Goal: Information Seeking & Learning: Find specific fact

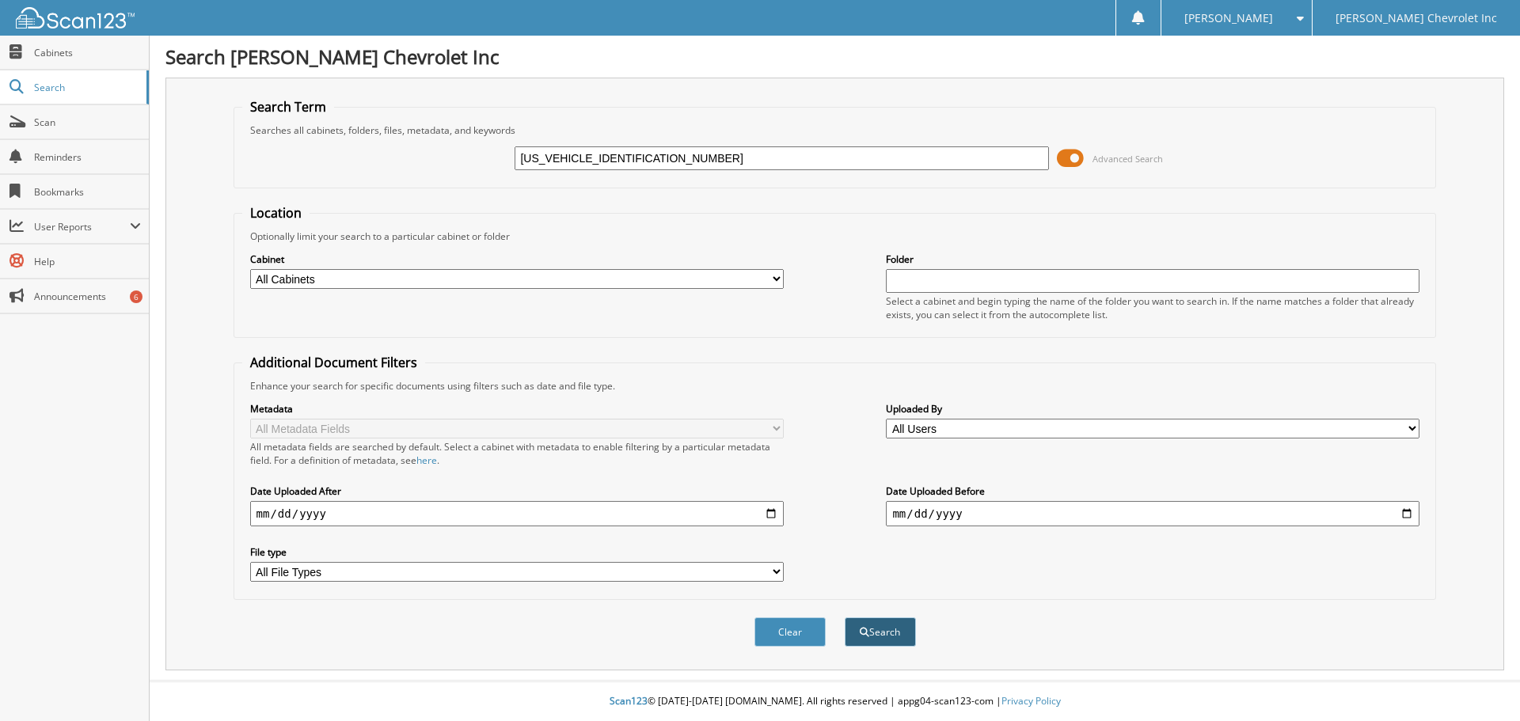
type input "[US_VEHICLE_IDENTIFICATION_NUMBER]"
click at [903, 631] on button "Search" at bounding box center [880, 632] width 71 height 29
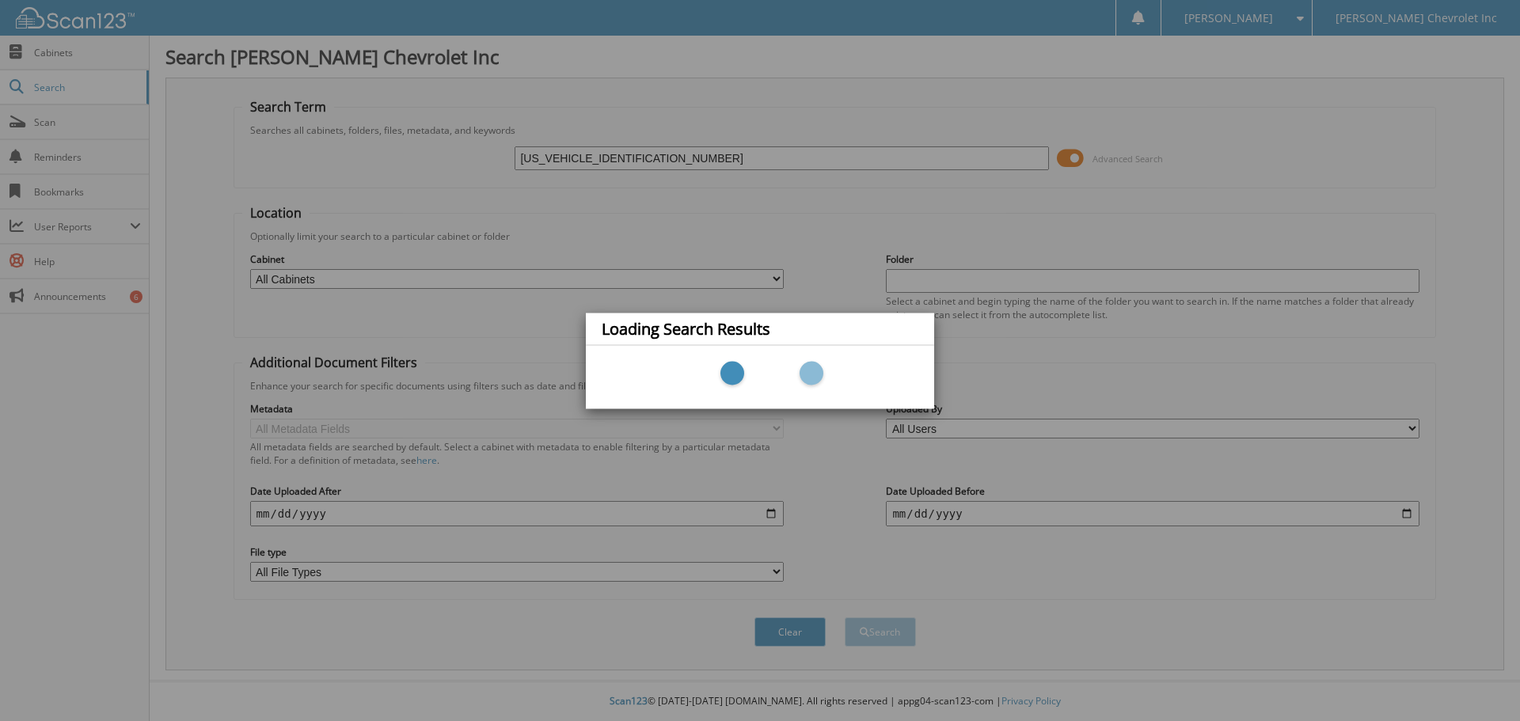
click at [601, 155] on div "Loading Search Results" at bounding box center [760, 360] width 1520 height 721
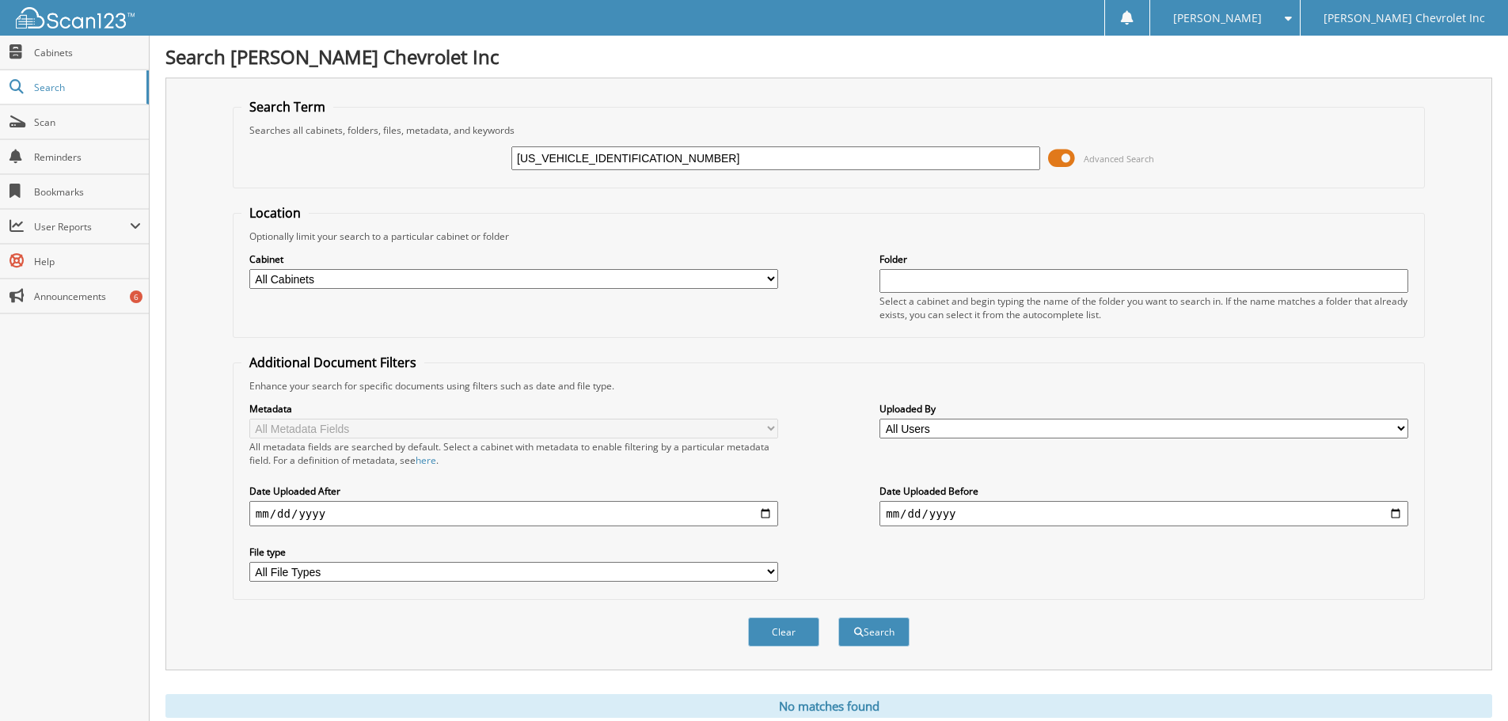
drag, startPoint x: 603, startPoint y: 158, endPoint x: 499, endPoint y: 158, distance: 104.5
click at [499, 158] on div "[US_VEHICLE_IDENTIFICATION_NUMBER] Advanced Search" at bounding box center [829, 158] width 1175 height 43
type input "305713"
click at [839, 618] on button "Search" at bounding box center [874, 632] width 71 height 29
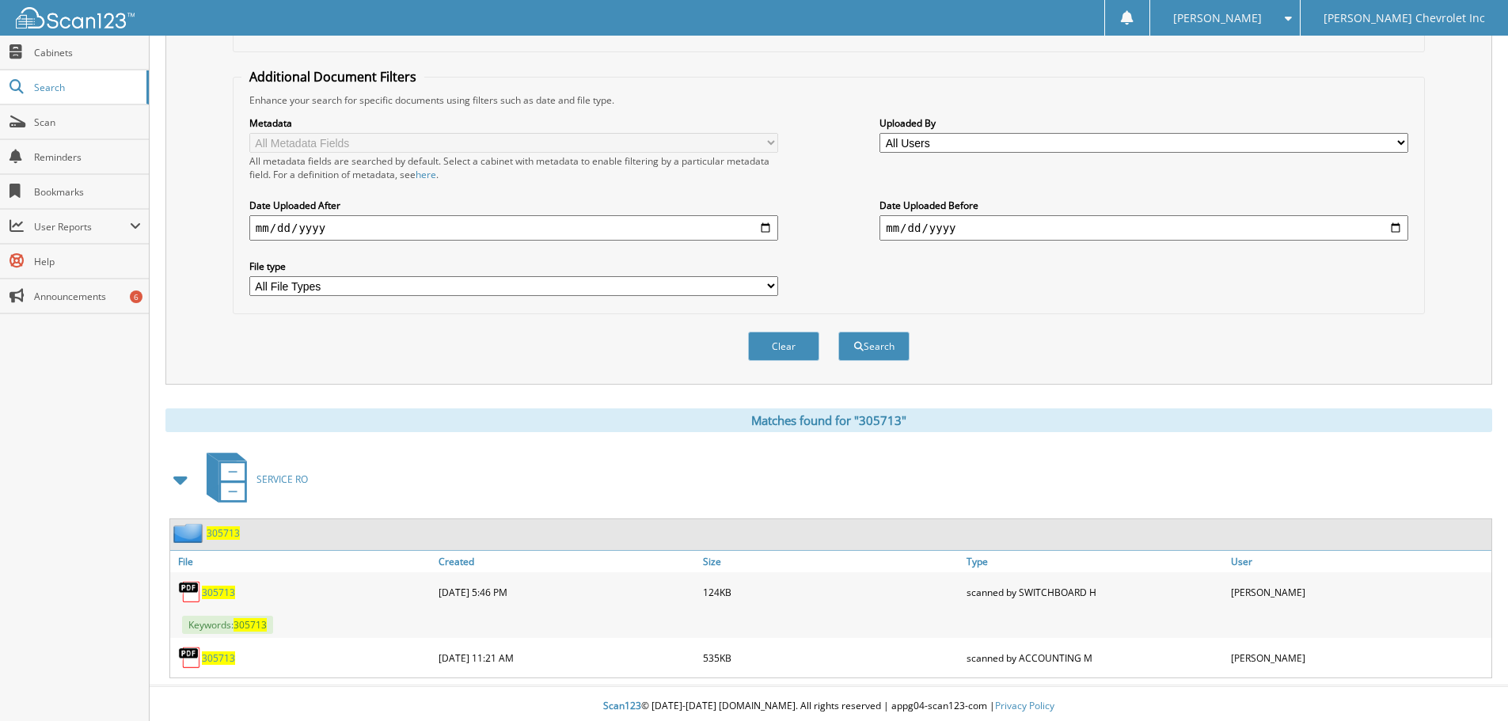
scroll to position [291, 0]
